Goal: Navigation & Orientation: Go to known website

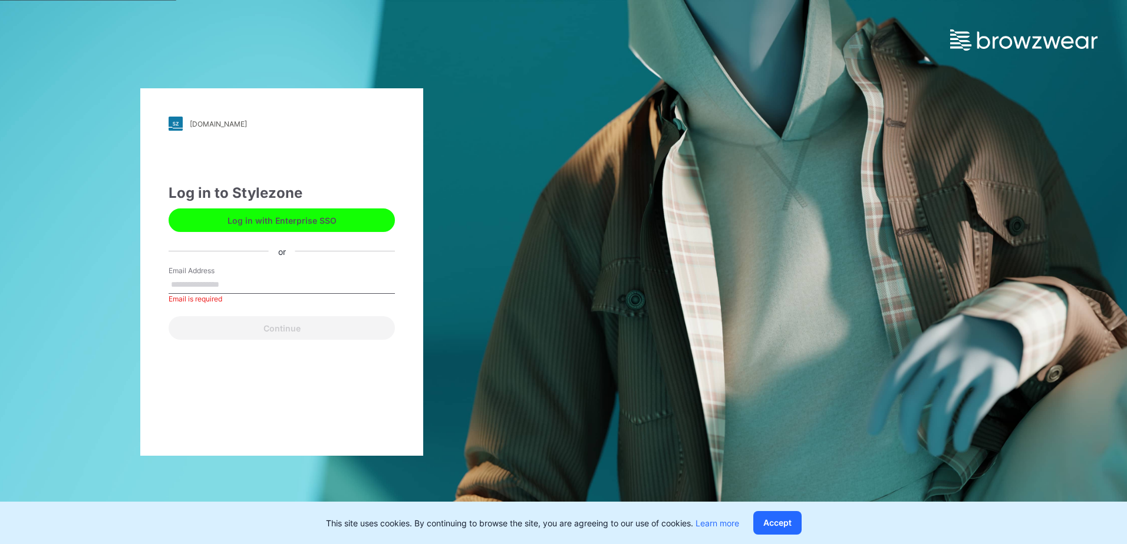
click at [313, 220] on button "Log in with Enterprise SSO" at bounding box center [282, 221] width 226 height 24
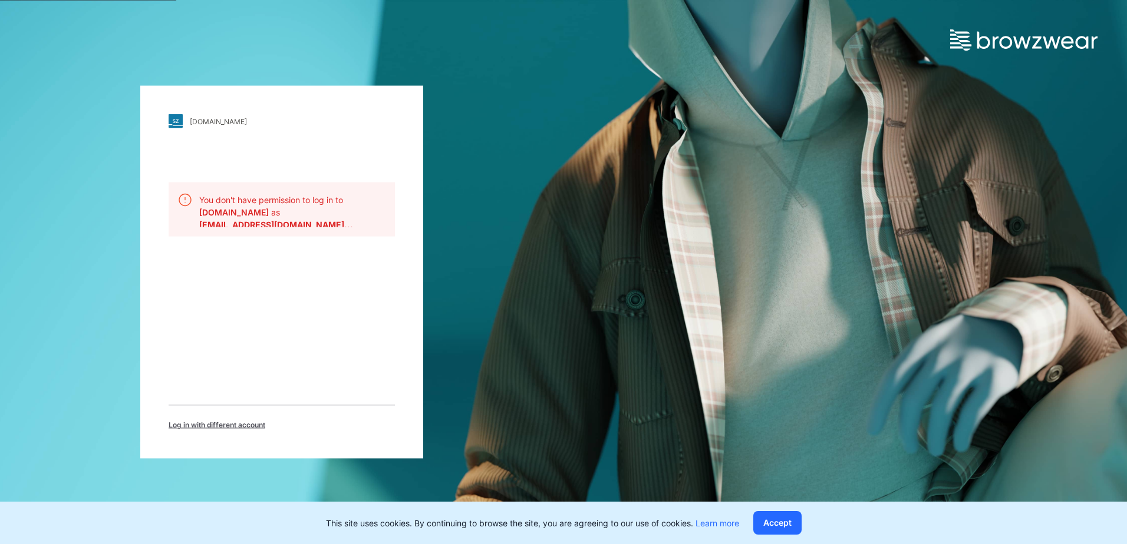
click at [250, 424] on span "Log in with different account" at bounding box center [217, 425] width 97 height 11
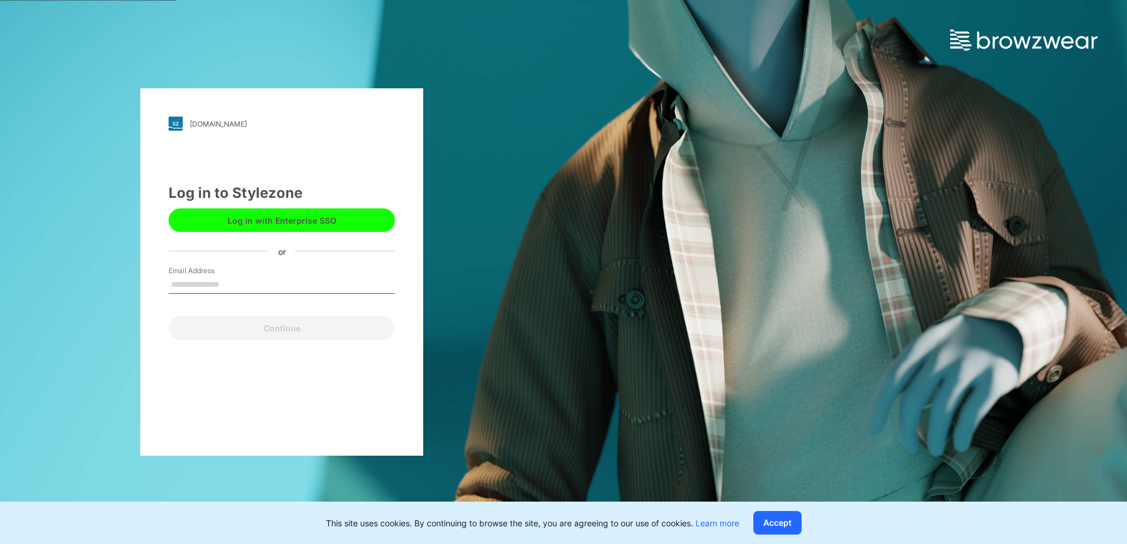
click at [473, 30] on div "[DOMAIN_NAME] Loading... Log in to Stylezone Log in with Enterprise SSO or Emai…" at bounding box center [281, 272] width 563 height 544
click at [328, 215] on button "Log in with Enterprise SSO" at bounding box center [282, 221] width 226 height 24
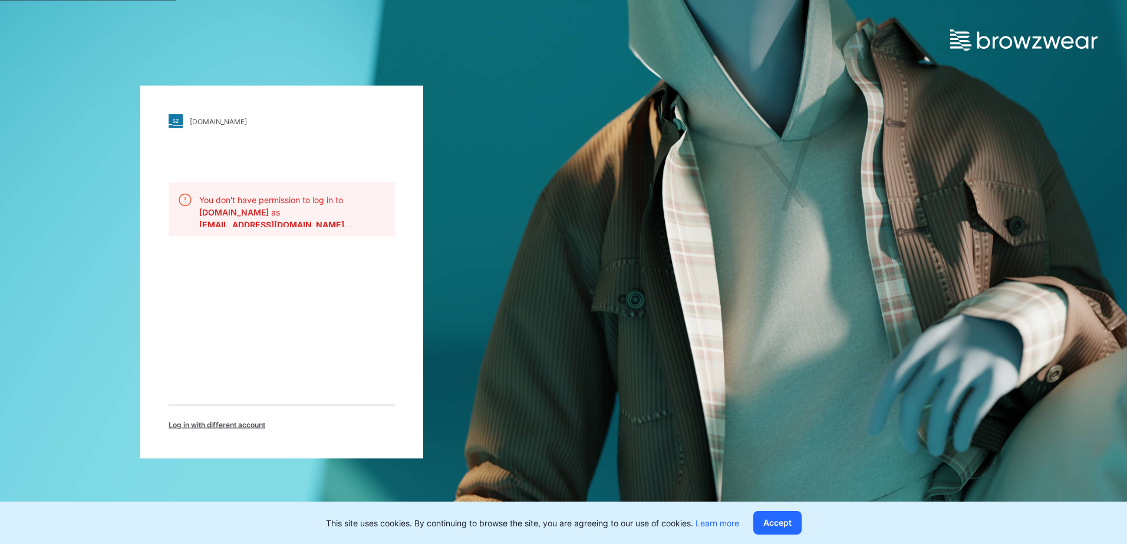
click at [367, 125] on link "[DOMAIN_NAME]" at bounding box center [282, 121] width 226 height 14
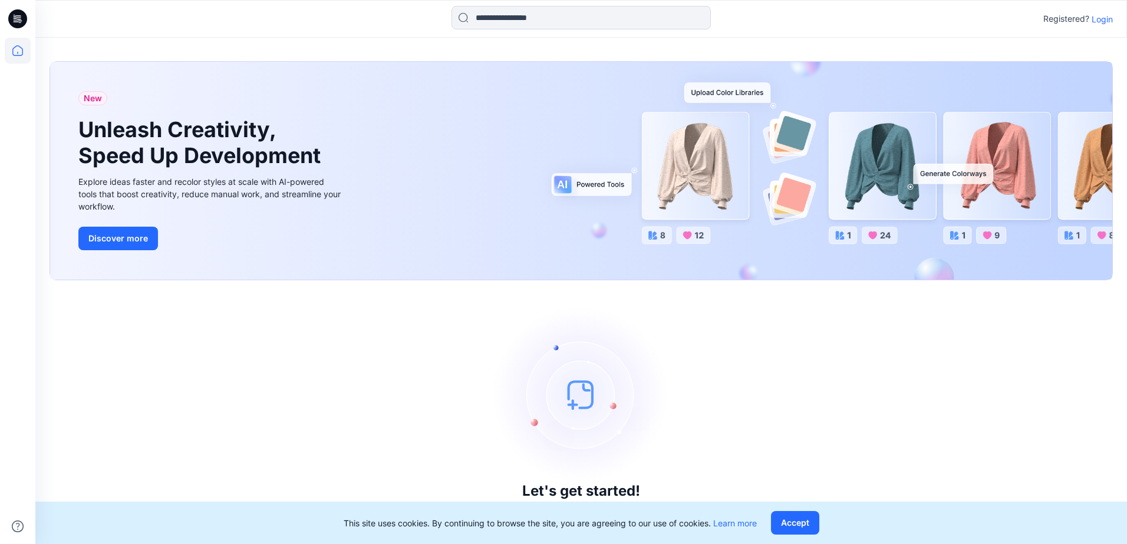
click at [1103, 22] on p "Login" at bounding box center [1101, 19] width 21 height 12
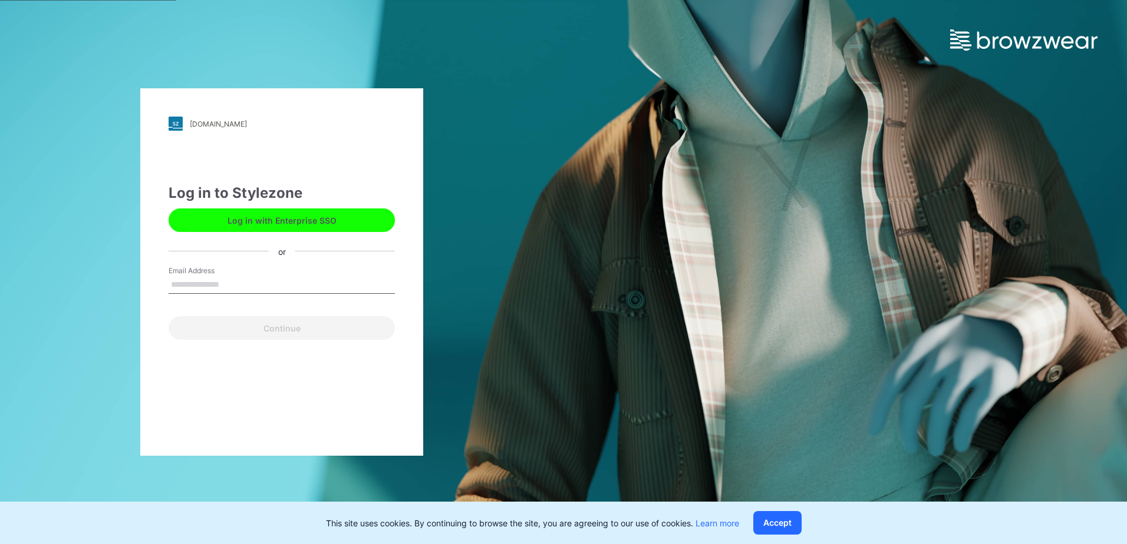
click at [359, 161] on div "[DOMAIN_NAME] Loading... Log in to Stylezone Log in with Enterprise SSO or Emai…" at bounding box center [281, 272] width 283 height 368
click at [332, 125] on link "[DOMAIN_NAME]" at bounding box center [282, 124] width 226 height 14
